Goal: Task Accomplishment & Management: Use online tool/utility

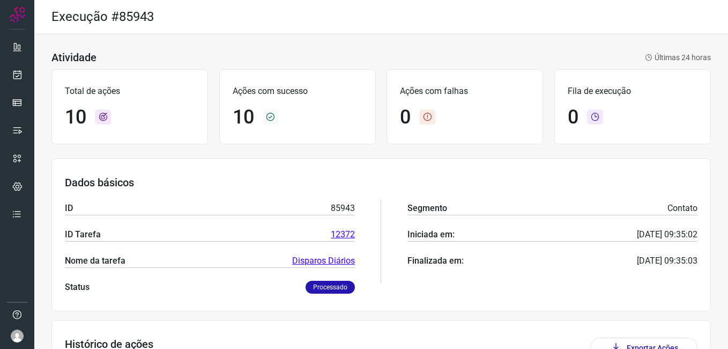
drag, startPoint x: 0, startPoint y: 0, endPoint x: 5, endPoint y: 82, distance: 81.7
click at [5, 82] on div at bounding box center [17, 174] width 34 height 349
click at [13, 78] on icon at bounding box center [17, 74] width 11 height 11
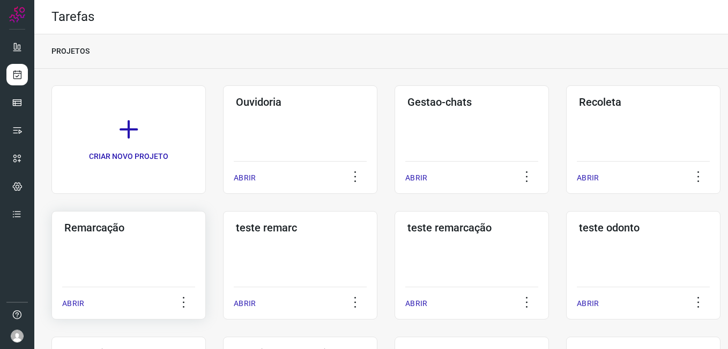
click at [105, 234] on div "Remarcação ABRIR" at bounding box center [128, 265] width 154 height 108
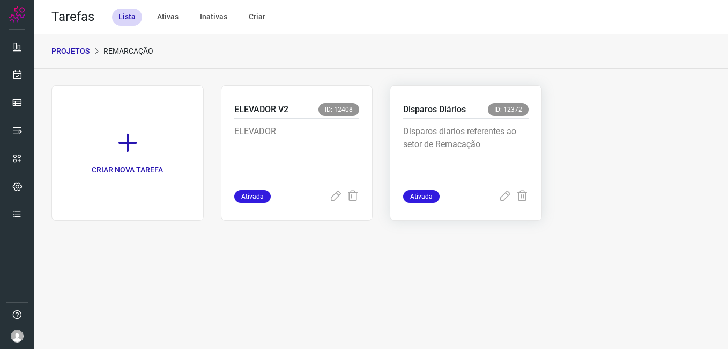
click at [505, 145] on p "Disparos diarios referentes ao setor de Remacação" at bounding box center [465, 152] width 125 height 54
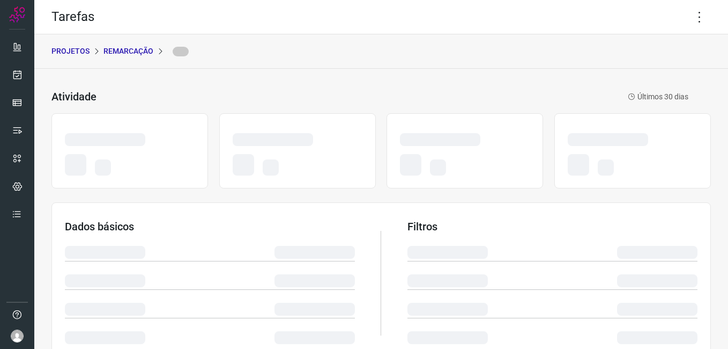
drag, startPoint x: 704, startPoint y: 18, endPoint x: 693, endPoint y: 17, distance: 11.3
click at [703, 18] on div "Tarefas" at bounding box center [381, 17] width 694 height 34
click at [693, 17] on icon at bounding box center [700, 17] width 23 height 23
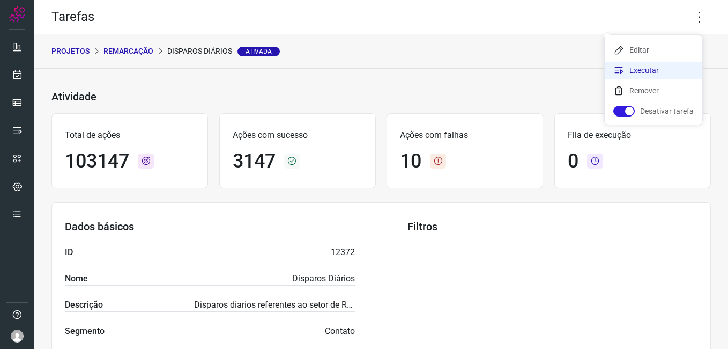
click at [654, 72] on li "Executar" at bounding box center [654, 70] width 98 height 17
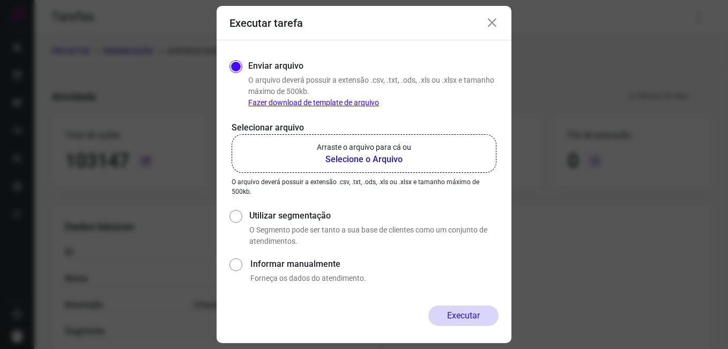
click at [351, 156] on b "Selecione o Arquivo" at bounding box center [364, 159] width 94 height 13
click at [0, 0] on input "Arraste o arquivo para cá ou Selecione o Arquivo" at bounding box center [0, 0] width 0 height 0
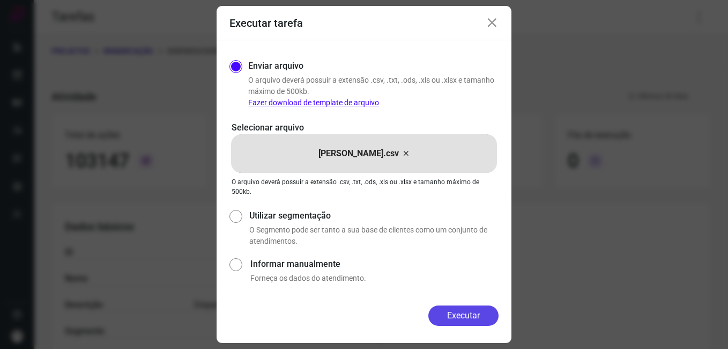
click at [474, 317] on button "Executar" at bounding box center [463, 315] width 70 height 20
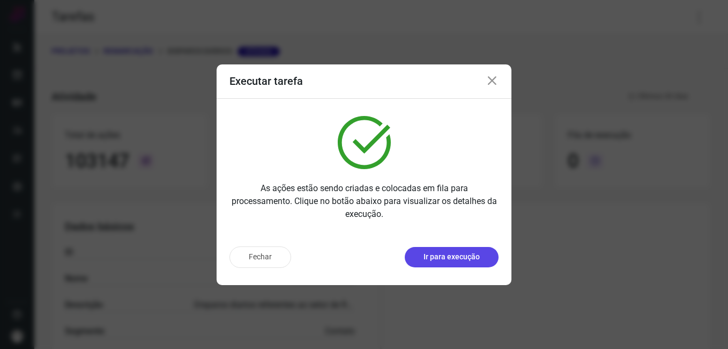
click at [440, 266] on button "Ir para execução" at bounding box center [452, 257] width 94 height 20
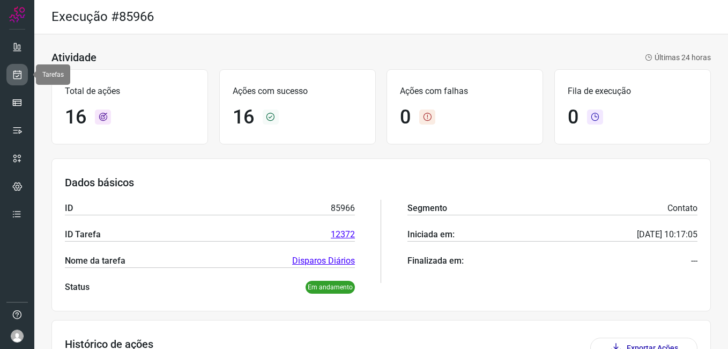
click at [19, 72] on icon at bounding box center [17, 74] width 11 height 11
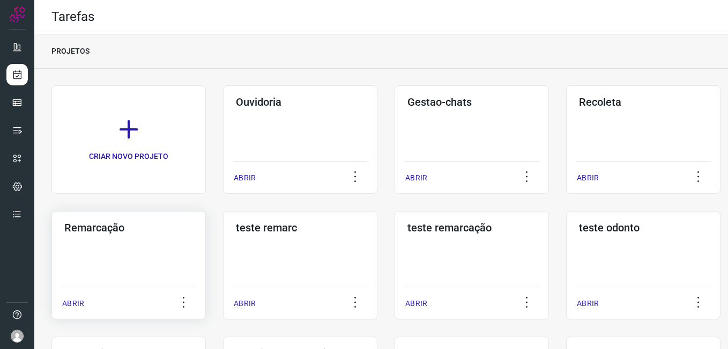
click at [119, 233] on h3 "Remarcação" at bounding box center [128, 227] width 129 height 13
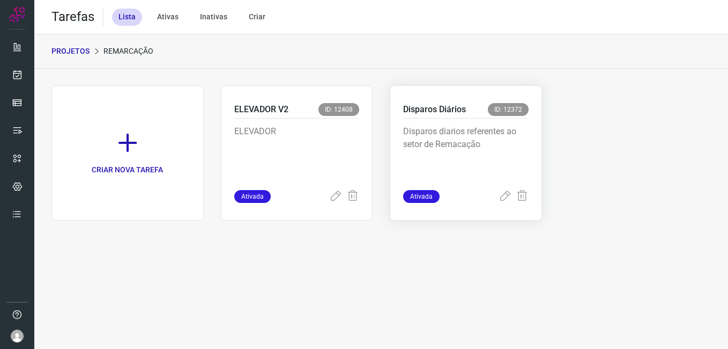
click at [530, 119] on div "Disparos Diários ID: 12372 Disparos diarios referentes ao setor de Remacação At…" at bounding box center [466, 152] width 152 height 135
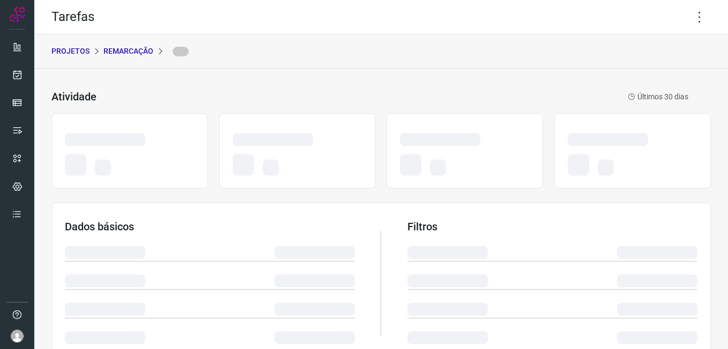
drag, startPoint x: 530, startPoint y: 119, endPoint x: 475, endPoint y: 127, distance: 55.3
click at [476, 127] on div at bounding box center [465, 150] width 157 height 75
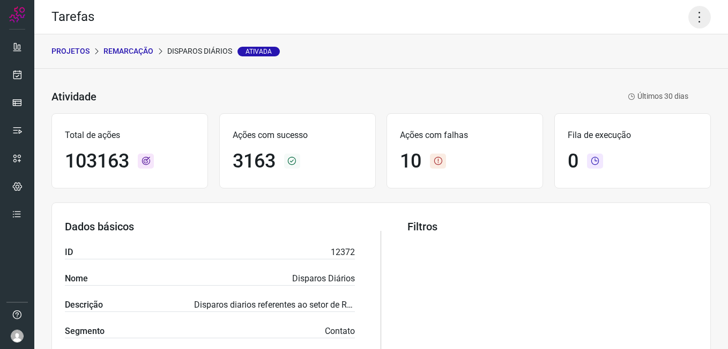
click at [689, 17] on icon at bounding box center [700, 17] width 23 height 23
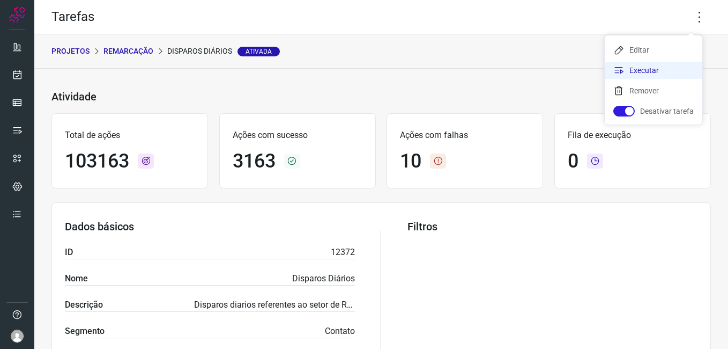
click at [655, 75] on li "Executar" at bounding box center [654, 70] width 98 height 17
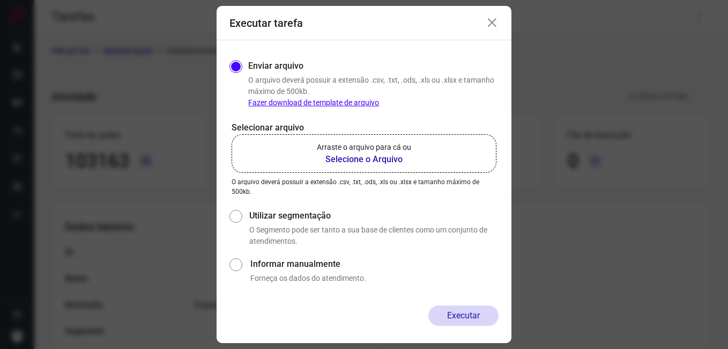
click at [373, 159] on b "Selecione o Arquivo" at bounding box center [364, 159] width 94 height 13
click at [0, 0] on input "Arraste o arquivo para cá ou Selecione o Arquivo" at bounding box center [0, 0] width 0 height 0
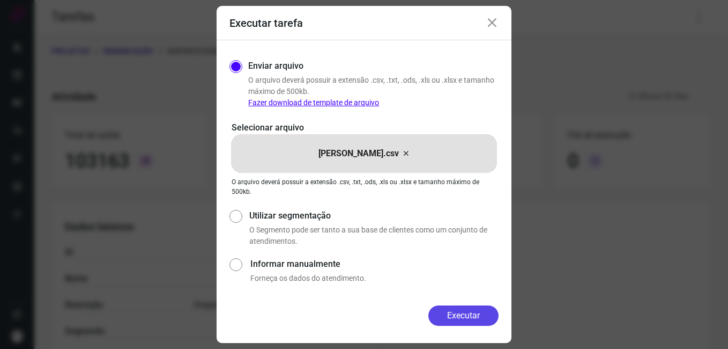
click at [470, 322] on button "Executar" at bounding box center [463, 315] width 70 height 20
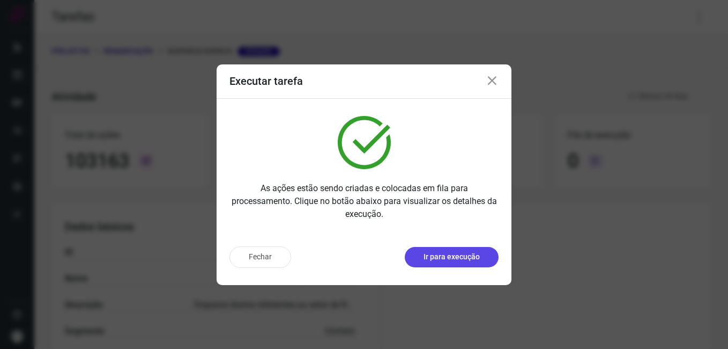
click at [431, 253] on p "Ir para execução" at bounding box center [452, 256] width 56 height 11
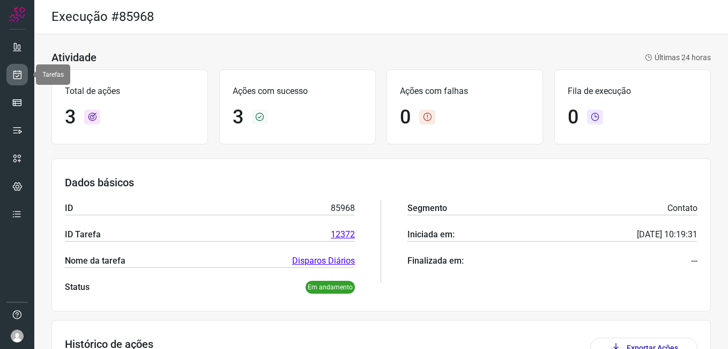
click at [8, 77] on link at bounding box center [16, 74] width 21 height 21
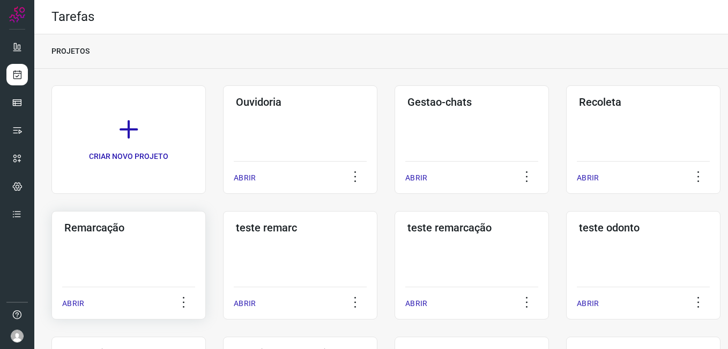
click at [108, 231] on h3 "Remarcação" at bounding box center [128, 227] width 129 height 13
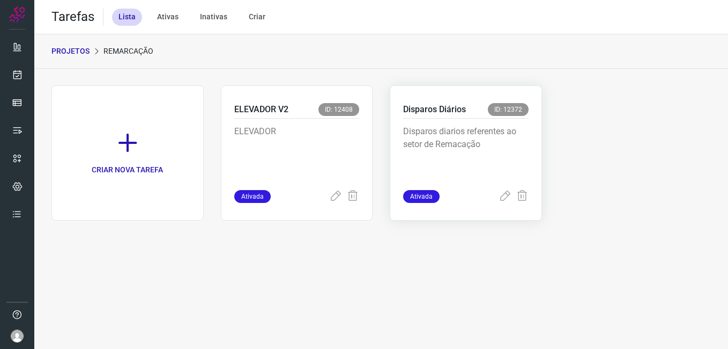
click at [471, 146] on p "Disparos diarios referentes ao setor de Remacação" at bounding box center [465, 152] width 125 height 54
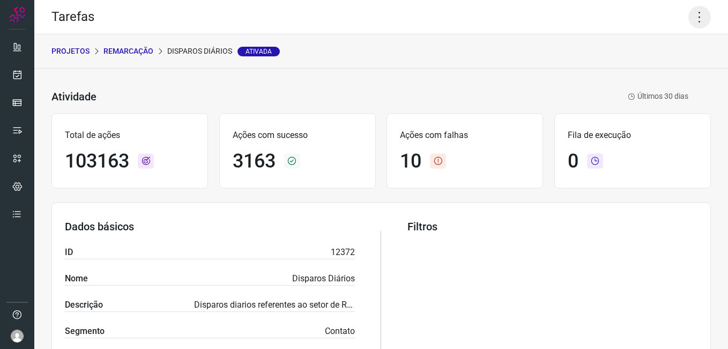
click at [691, 12] on icon at bounding box center [700, 17] width 23 height 23
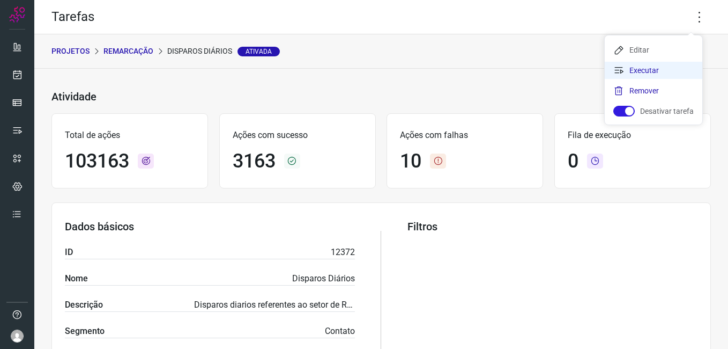
click at [663, 69] on li "Executar" at bounding box center [654, 70] width 98 height 17
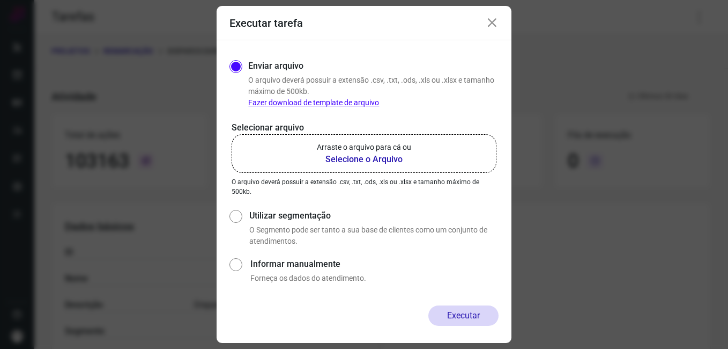
click at [383, 161] on b "Selecione o Arquivo" at bounding box center [364, 159] width 94 height 13
drag, startPoint x: 383, startPoint y: 161, endPoint x: 353, endPoint y: 162, distance: 30.6
click at [353, 162] on b "Selecione o Arquivo" at bounding box center [364, 159] width 94 height 13
click at [0, 0] on input "Arraste o arquivo para cá ou Selecione o Arquivo" at bounding box center [0, 0] width 0 height 0
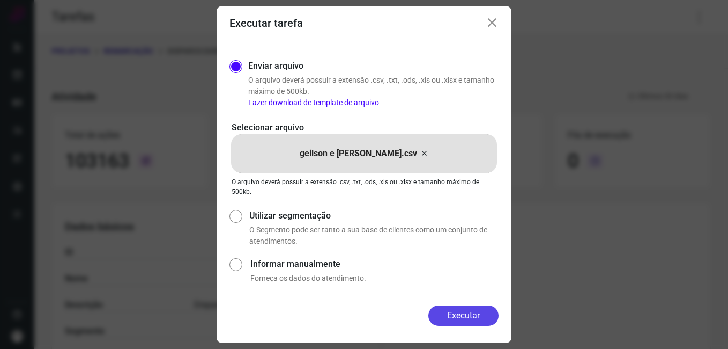
click at [475, 322] on button "Executar" at bounding box center [463, 315] width 70 height 20
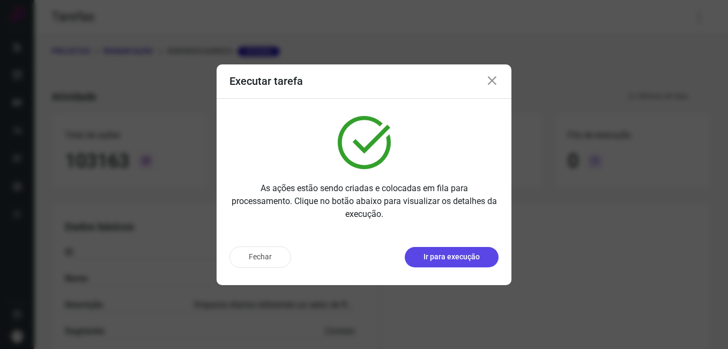
click at [459, 260] on p "Ir para execução" at bounding box center [452, 256] width 56 height 11
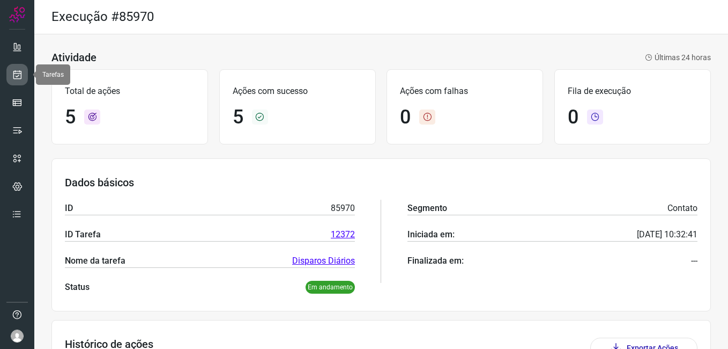
click at [19, 71] on icon at bounding box center [17, 74] width 11 height 11
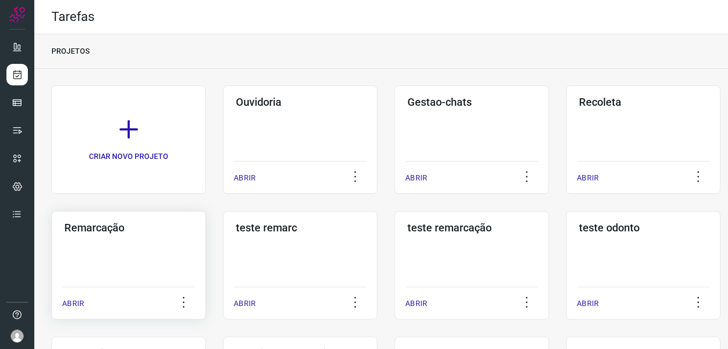
click at [136, 246] on div "Remarcação ABRIR" at bounding box center [128, 265] width 154 height 108
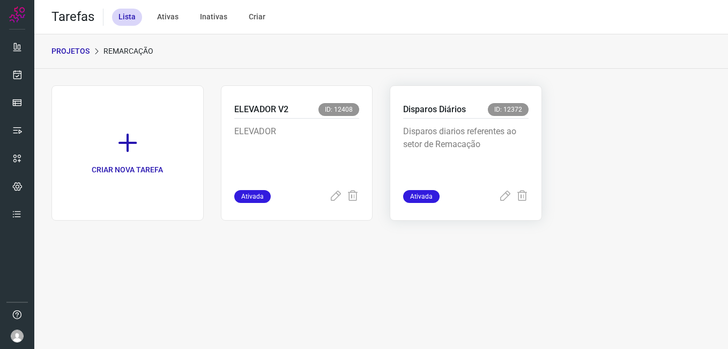
click at [497, 136] on p "Disparos diarios referentes ao setor de Remacação" at bounding box center [465, 152] width 125 height 54
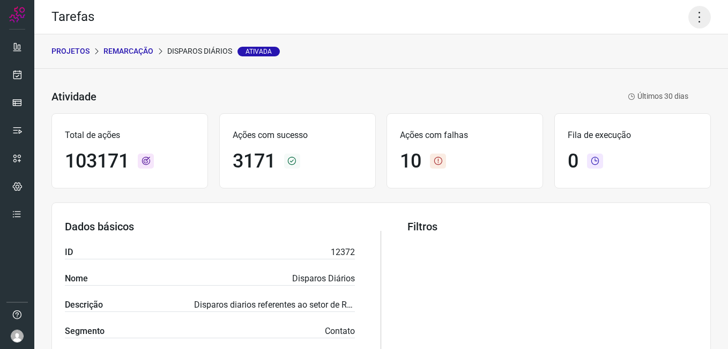
click at [692, 18] on icon at bounding box center [700, 17] width 23 height 23
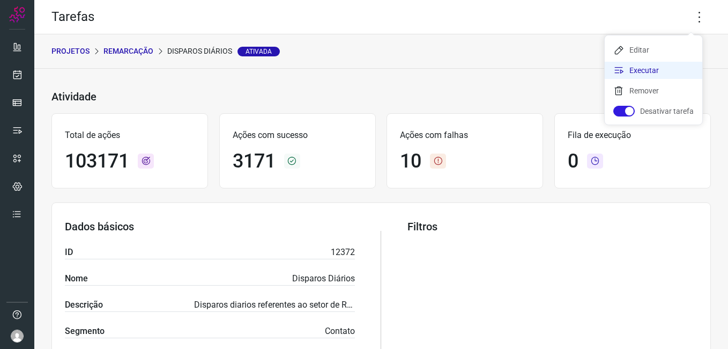
click at [649, 64] on li "Executar" at bounding box center [654, 70] width 98 height 17
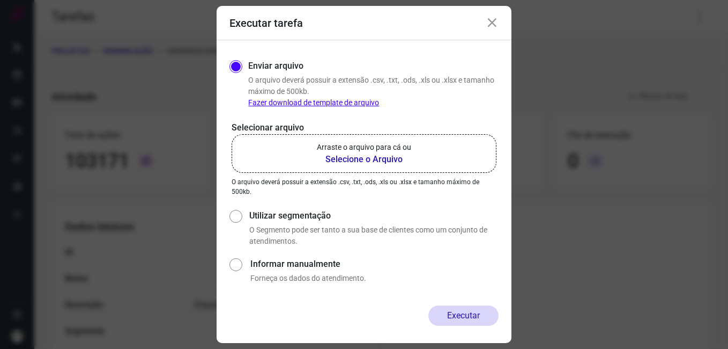
click at [347, 155] on b "Selecione o Arquivo" at bounding box center [364, 159] width 94 height 13
click at [0, 0] on input "Arraste o arquivo para cá ou Selecione o Arquivo" at bounding box center [0, 0] width 0 height 0
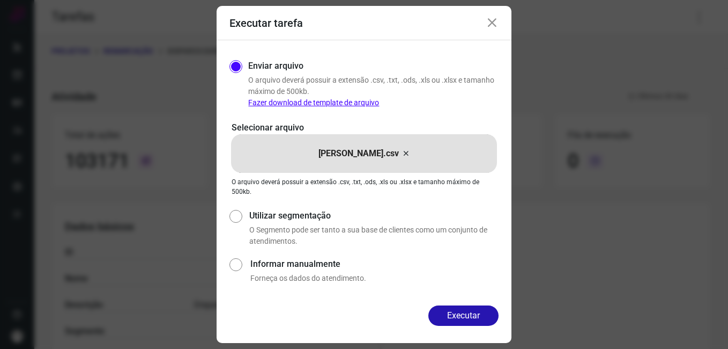
drag, startPoint x: 465, startPoint y: 315, endPoint x: 461, endPoint y: 309, distance: 7.6
click at [465, 314] on button "Executar" at bounding box center [463, 315] width 70 height 20
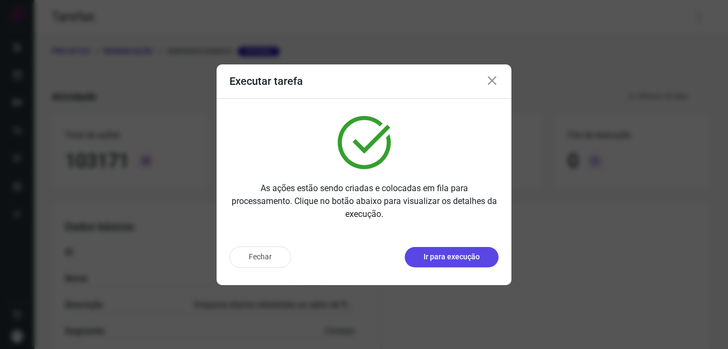
click at [445, 258] on p "Ir para execução" at bounding box center [452, 256] width 56 height 11
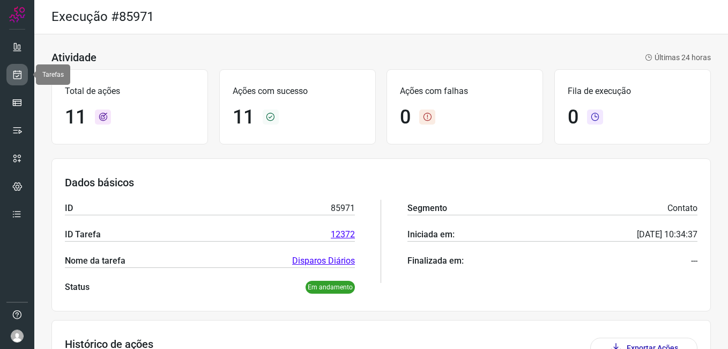
click at [9, 65] on link at bounding box center [16, 74] width 21 height 21
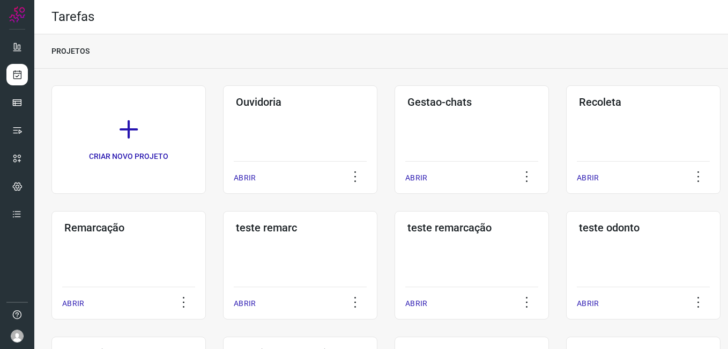
drag, startPoint x: 86, startPoint y: 261, endPoint x: 95, endPoint y: 253, distance: 12.6
click at [95, 253] on div "Remarcação ABRIR" at bounding box center [128, 265] width 154 height 108
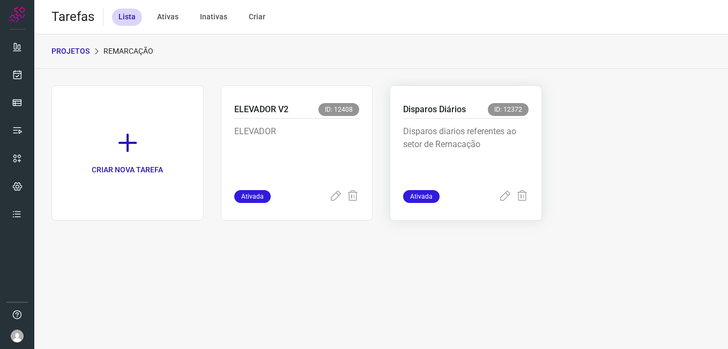
click at [464, 162] on p "Disparos diarios referentes ao setor de Remacação" at bounding box center [465, 152] width 125 height 54
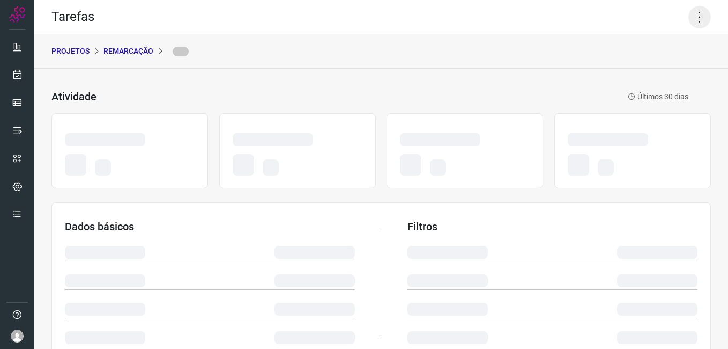
click at [694, 20] on icon at bounding box center [700, 17] width 23 height 23
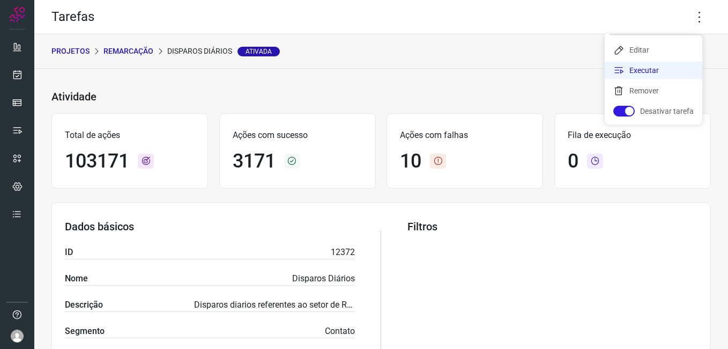
click at [661, 68] on li "Executar" at bounding box center [654, 70] width 98 height 17
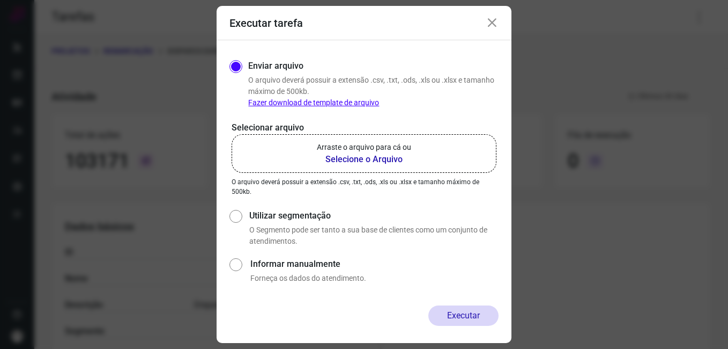
click at [346, 151] on p "Arraste o arquivo para cá ou" at bounding box center [364, 147] width 94 height 11
click at [0, 0] on input "Arraste o arquivo para cá ou Selecione o Arquivo" at bounding box center [0, 0] width 0 height 0
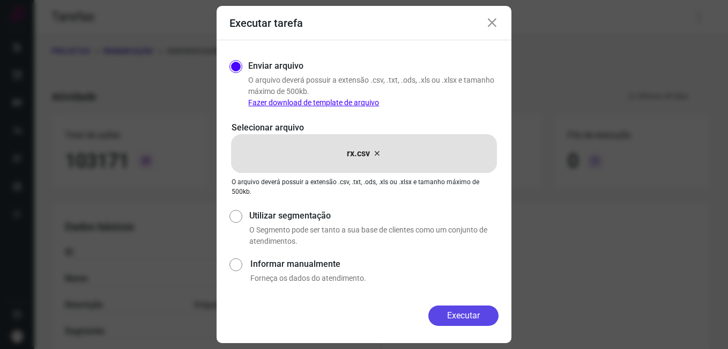
click at [477, 308] on button "Executar" at bounding box center [463, 315] width 70 height 20
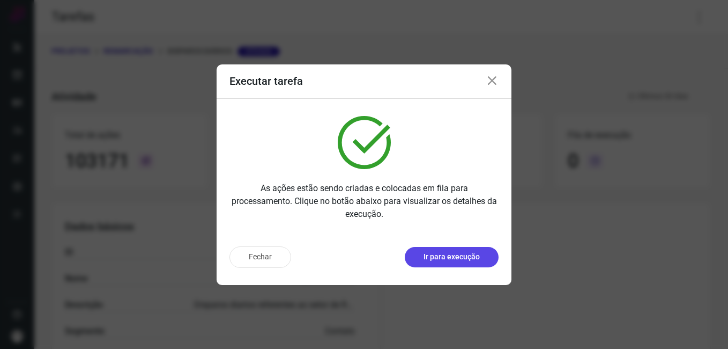
click at [433, 260] on p "Ir para execução" at bounding box center [452, 256] width 56 height 11
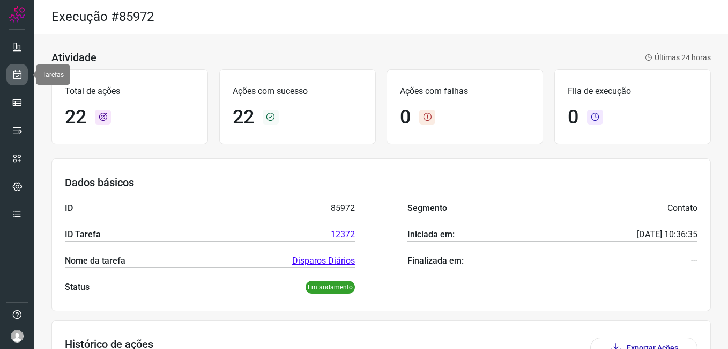
click at [13, 80] on link at bounding box center [16, 74] width 21 height 21
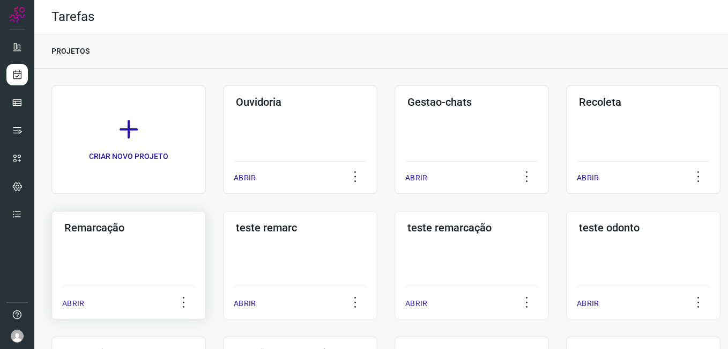
click at [139, 268] on div "Remarcação ABRIR" at bounding box center [128, 265] width 154 height 108
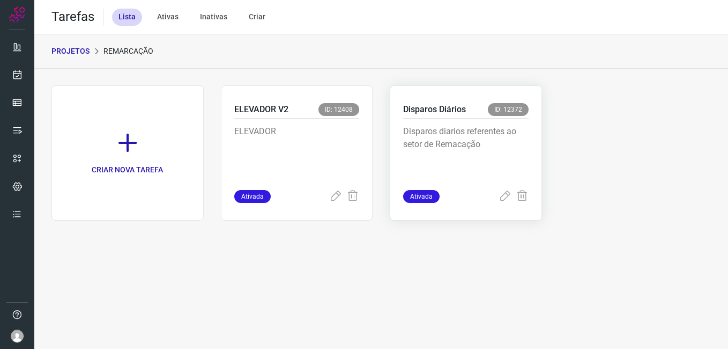
click at [517, 174] on p "Disparos diarios referentes ao setor de Remacação" at bounding box center [465, 152] width 125 height 54
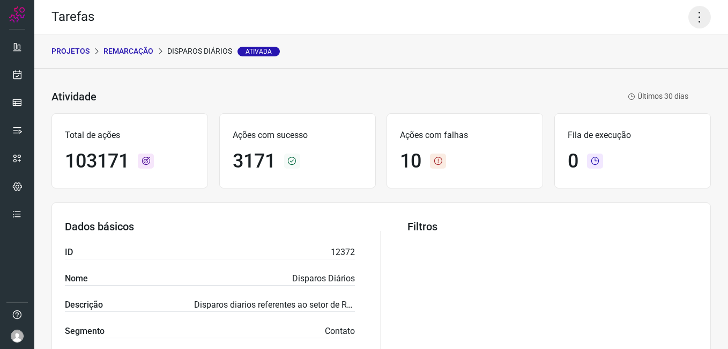
click at [699, 13] on icon at bounding box center [700, 17] width 23 height 23
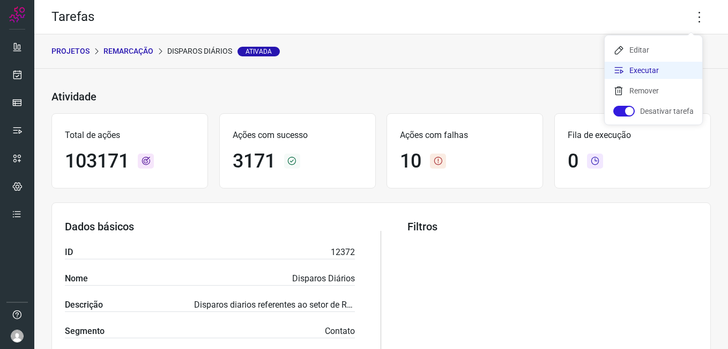
click at [659, 63] on li "Executar" at bounding box center [654, 70] width 98 height 17
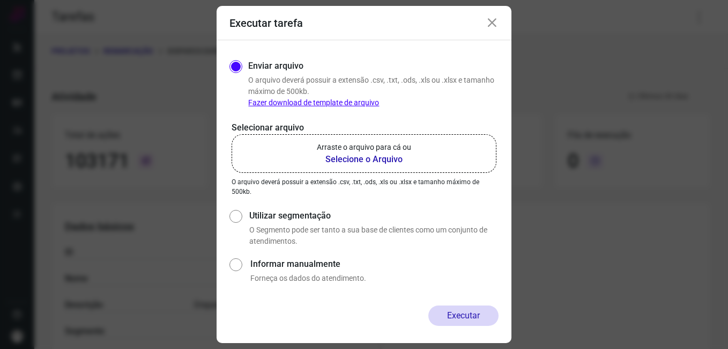
click at [329, 158] on b "Selecione o Arquivo" at bounding box center [364, 159] width 94 height 13
click at [0, 0] on input "Arraste o arquivo para cá ou Selecione o Arquivo" at bounding box center [0, 0] width 0 height 0
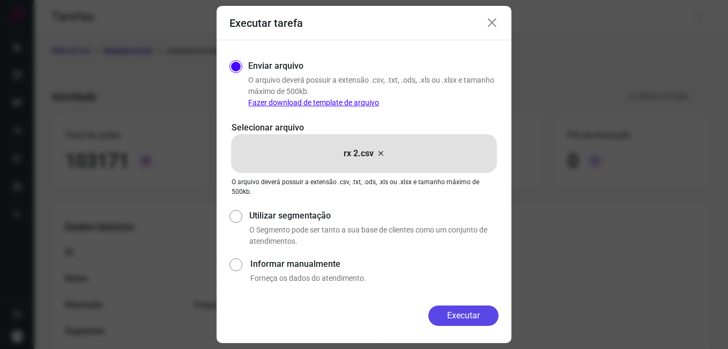
click at [447, 311] on button "Executar" at bounding box center [463, 315] width 70 height 20
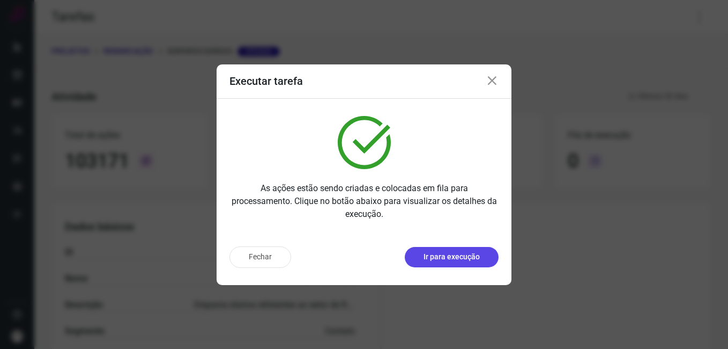
click at [455, 258] on p "Ir para execução" at bounding box center [452, 256] width 56 height 11
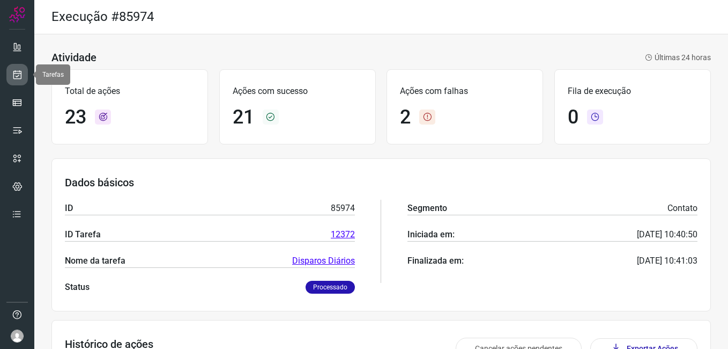
click at [19, 83] on link at bounding box center [16, 74] width 21 height 21
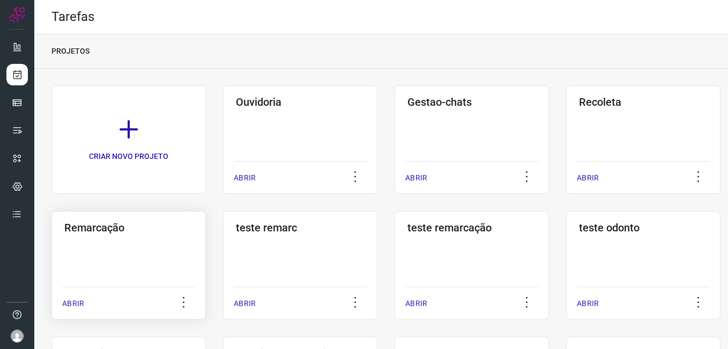
click at [114, 237] on div "Remarcação ABRIR" at bounding box center [128, 265] width 154 height 108
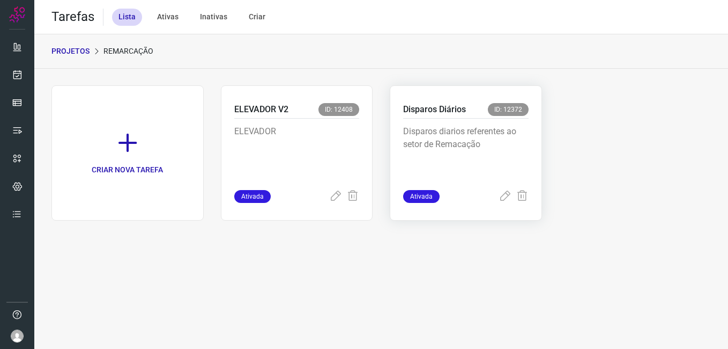
drag, startPoint x: 400, startPoint y: 143, endPoint x: 411, endPoint y: 144, distance: 11.8
click at [411, 144] on div "Disparos Diários ID: 12372 Disparos diarios referentes ao setor de Remacação At…" at bounding box center [466, 152] width 152 height 135
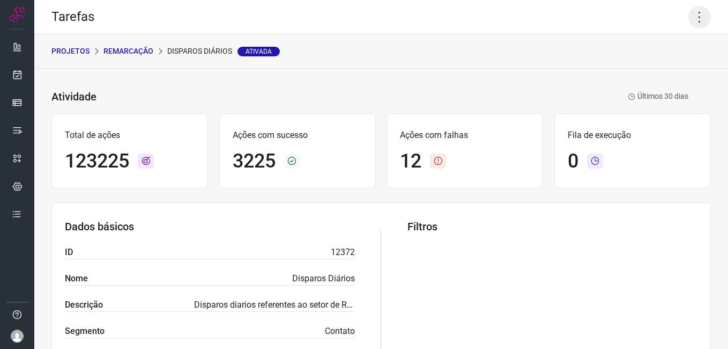
click at [689, 10] on icon at bounding box center [700, 17] width 23 height 23
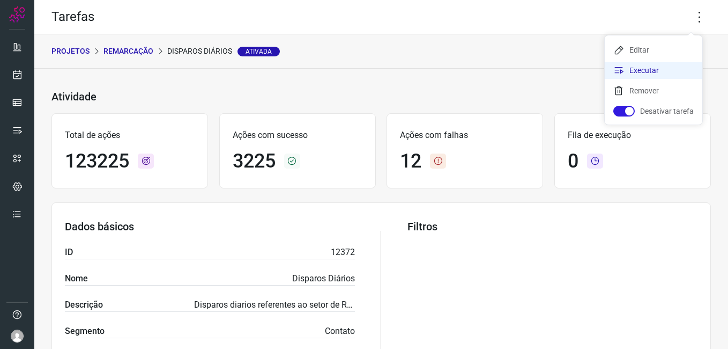
click at [662, 69] on li "Executar" at bounding box center [654, 70] width 98 height 17
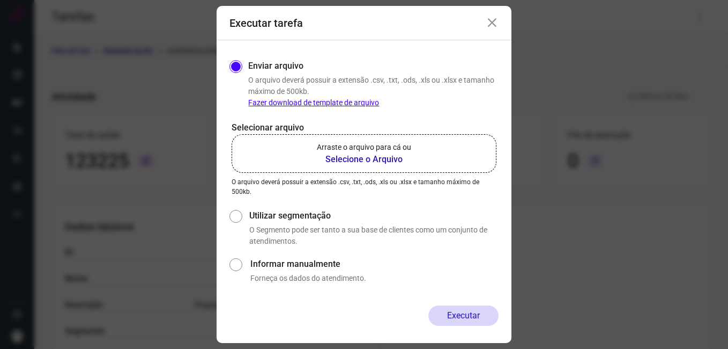
click at [359, 153] on b "Selecione o Arquivo" at bounding box center [364, 159] width 94 height 13
click at [0, 0] on input "Arraste o arquivo para cá ou Selecione o Arquivo" at bounding box center [0, 0] width 0 height 0
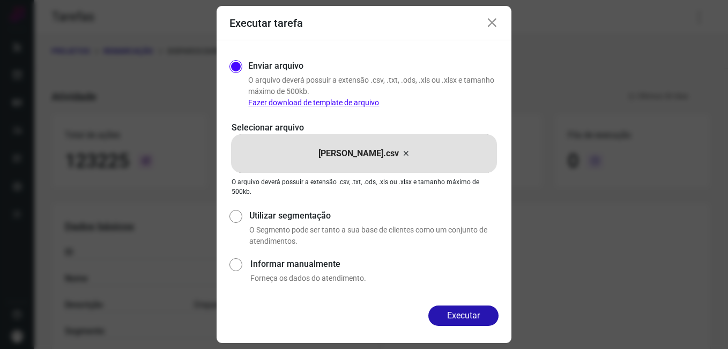
click at [470, 311] on button "Executar" at bounding box center [463, 315] width 70 height 20
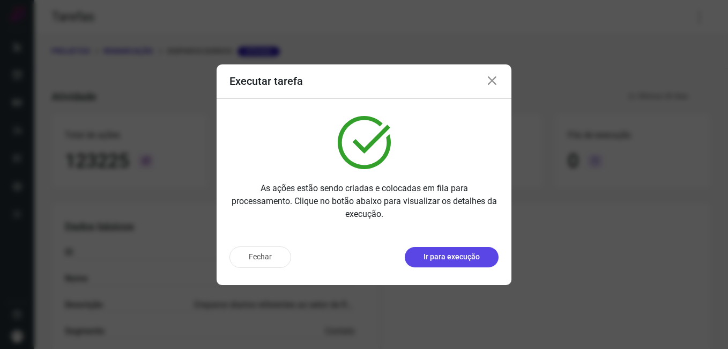
click at [435, 260] on p "Ir para execução" at bounding box center [452, 256] width 56 height 11
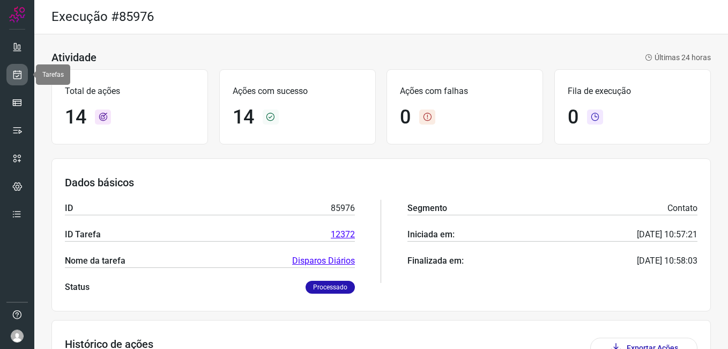
click at [16, 76] on icon at bounding box center [17, 74] width 11 height 11
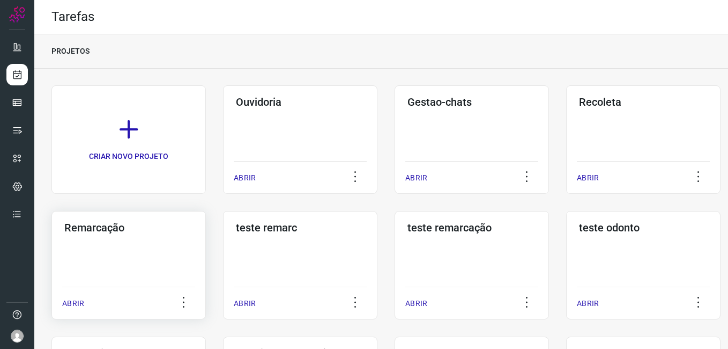
click at [130, 261] on div "Remarcação ABRIR" at bounding box center [128, 265] width 154 height 108
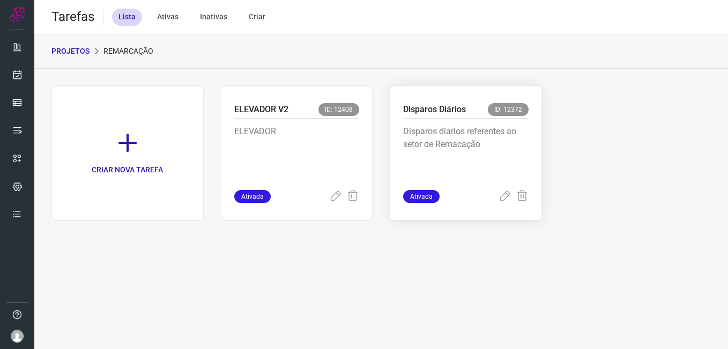
click at [450, 112] on p "Disparos Diários" at bounding box center [434, 109] width 63 height 13
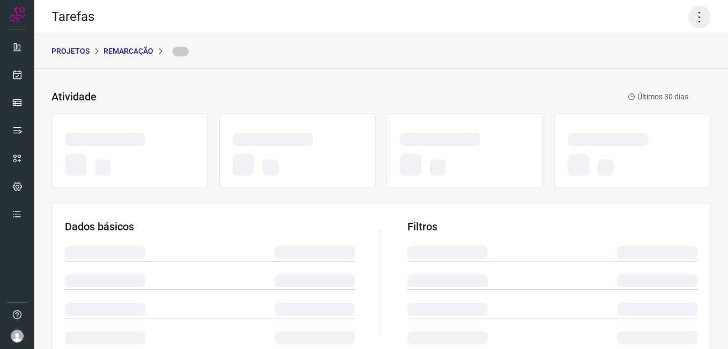
click at [689, 19] on icon at bounding box center [700, 17] width 23 height 23
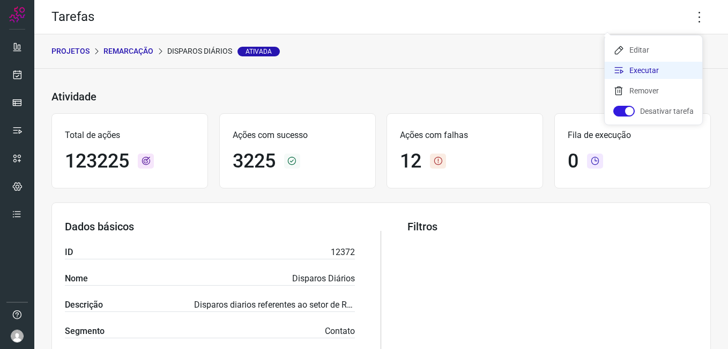
click at [667, 72] on li "Executar" at bounding box center [654, 70] width 98 height 17
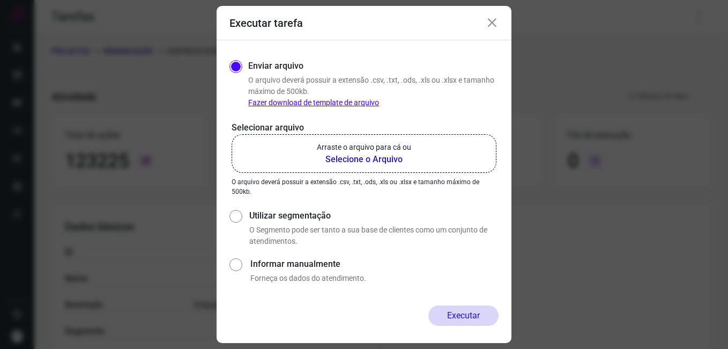
click at [342, 164] on b "Selecione o Arquivo" at bounding box center [364, 159] width 94 height 13
click at [0, 0] on input "Arraste o arquivo para cá ou Selecione o Arquivo" at bounding box center [0, 0] width 0 height 0
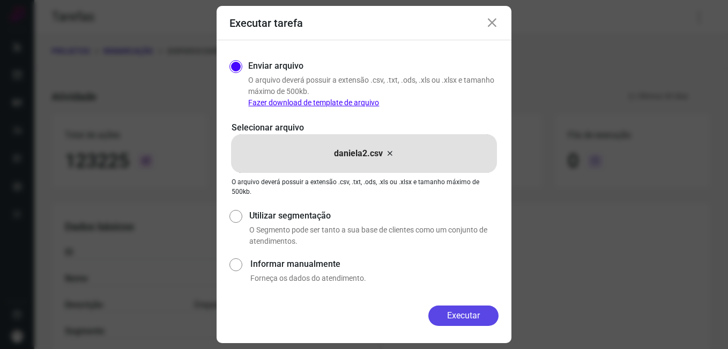
click at [467, 316] on button "Executar" at bounding box center [463, 315] width 70 height 20
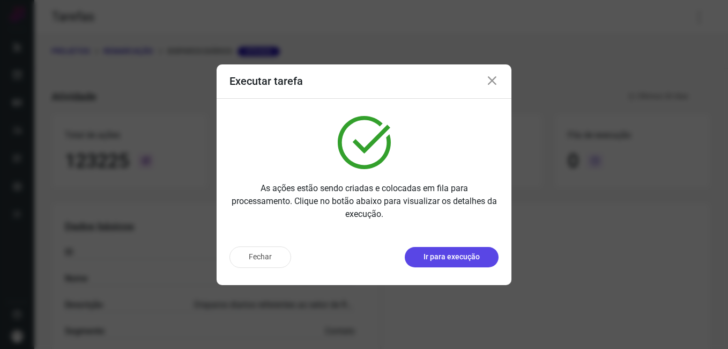
click at [470, 260] on p "Ir para execução" at bounding box center [452, 256] width 56 height 11
